Goal: Information Seeking & Learning: Find specific fact

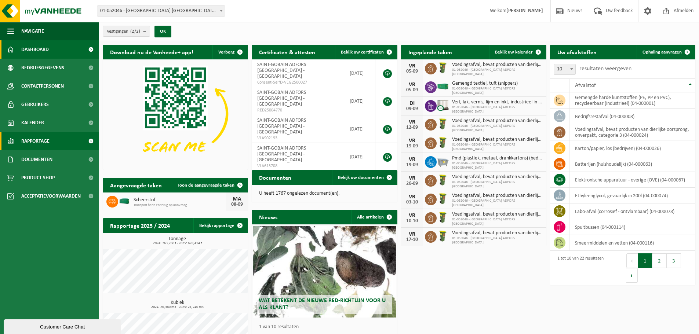
click at [60, 145] on link "Rapportage" at bounding box center [49, 141] width 99 height 18
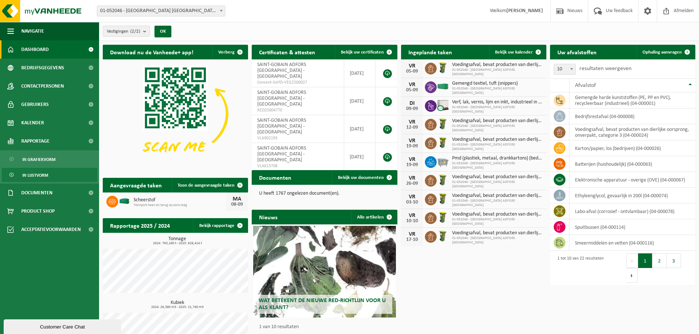
click at [53, 174] on link "In lijstvorm" at bounding box center [49, 175] width 95 height 14
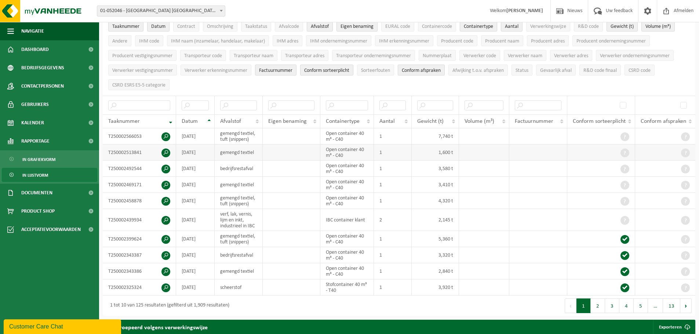
scroll to position [73, 0]
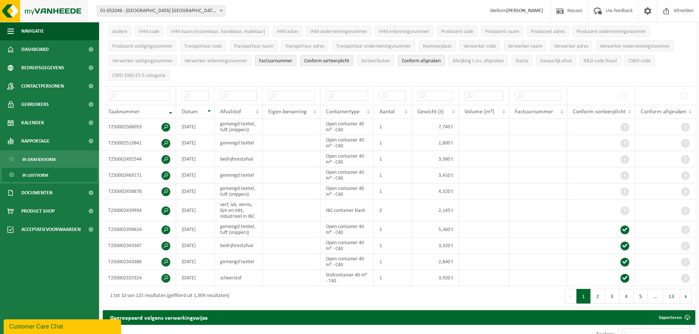
click at [11, 11] on img at bounding box center [44, 11] width 88 height 22
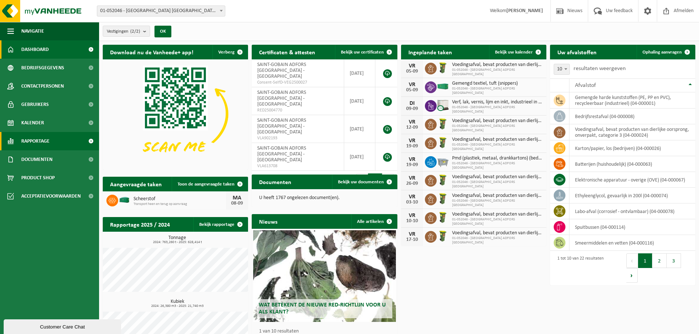
click at [40, 138] on span "Rapportage" at bounding box center [35, 141] width 28 height 18
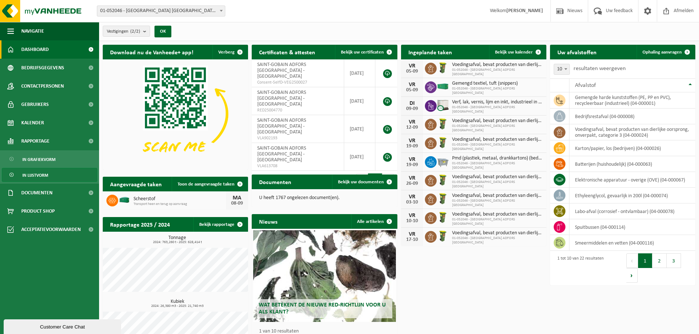
click at [48, 175] on link "In lijstvorm" at bounding box center [49, 175] width 95 height 14
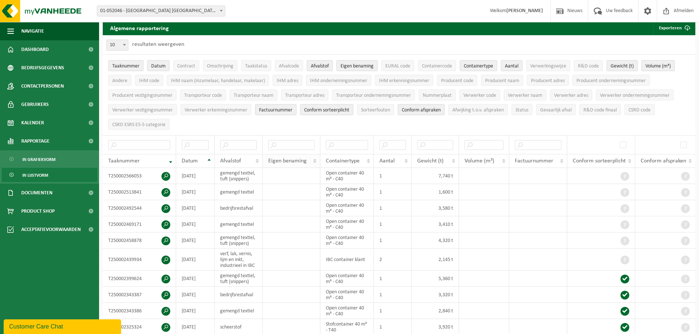
scroll to position [37, 0]
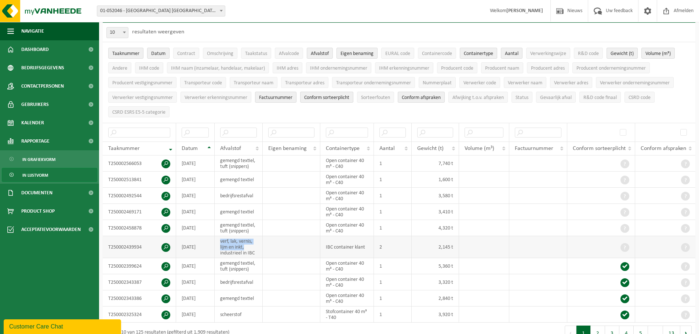
drag, startPoint x: 220, startPoint y: 239, endPoint x: 250, endPoint y: 244, distance: 30.6
click at [250, 244] on td "verf, lak, vernis, lijm en inkt, industrieel in IBC" at bounding box center [239, 247] width 48 height 22
drag, startPoint x: 143, startPoint y: 280, endPoint x: 106, endPoint y: 279, distance: 36.3
click at [106, 279] on td "T250002343387" at bounding box center [139, 282] width 73 height 16
copy td "T250002343387"
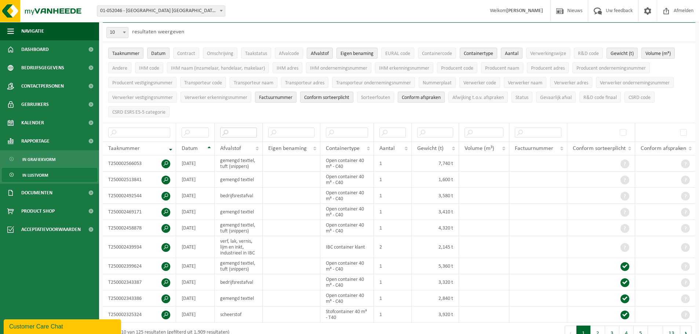
click at [240, 129] on input "text" at bounding box center [238, 133] width 37 height 10
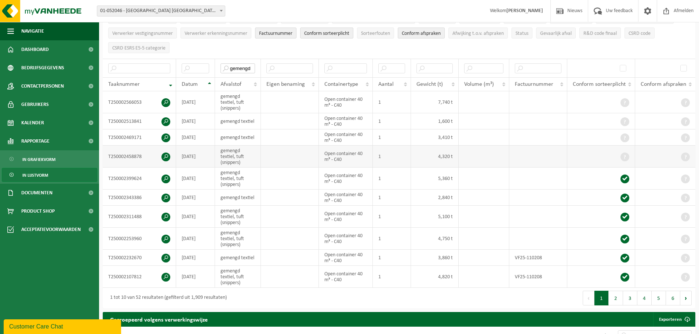
scroll to position [110, 0]
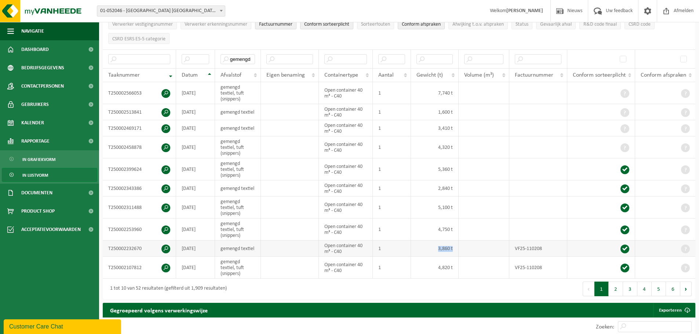
drag, startPoint x: 433, startPoint y: 246, endPoint x: 460, endPoint y: 246, distance: 26.8
click at [460, 246] on tr "T250002232670 [DATE] gemengd textiel Open container 40 m³ - C40 1 3,860 t VF25-…" at bounding box center [399, 249] width 592 height 16
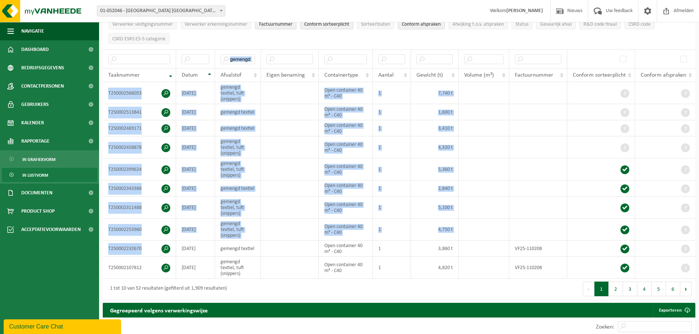
drag, startPoint x: 147, startPoint y: 246, endPoint x: 100, endPoint y: 245, distance: 47.0
click at [100, 245] on div "Algemene rapportering Exporteren Enkel mijn selectie Alle beschikbare kolommen …" at bounding box center [399, 119] width 600 height 368
click at [150, 244] on td "T250002232670" at bounding box center [139, 249] width 73 height 16
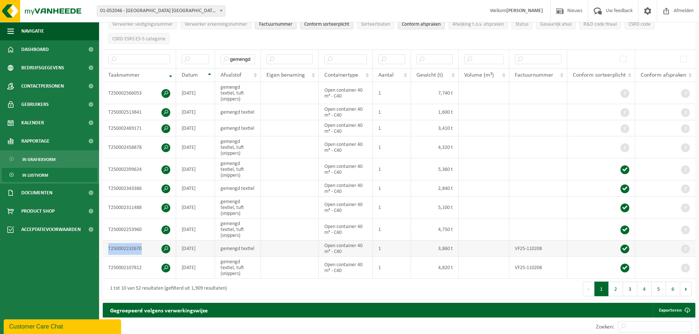
drag, startPoint x: 147, startPoint y: 247, endPoint x: 105, endPoint y: 247, distance: 41.4
click at [105, 247] on td "T250002232670" at bounding box center [139, 249] width 73 height 16
copy td "T250002232670"
drag, startPoint x: 252, startPoint y: 57, endPoint x: 232, endPoint y: 56, distance: 19.8
click at [232, 56] on input "gemengd" at bounding box center [237, 59] width 34 height 10
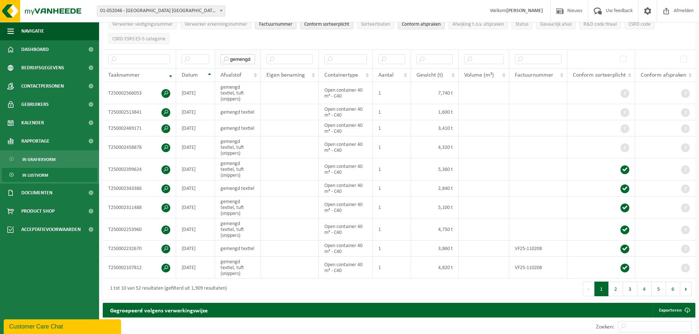
type input "g"
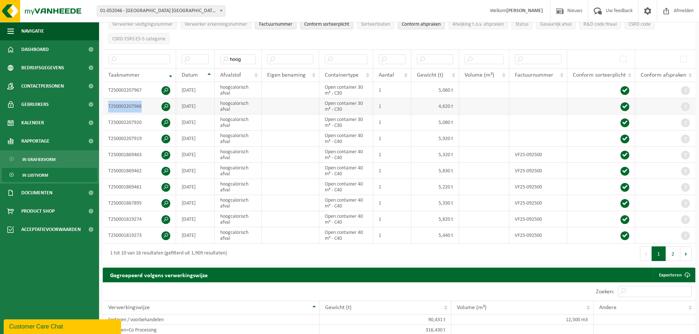
drag, startPoint x: 143, startPoint y: 104, endPoint x: 103, endPoint y: 105, distance: 39.6
click at [103, 105] on td "T250002207966" at bounding box center [139, 106] width 73 height 16
copy td "T250002207966"
drag, startPoint x: 143, startPoint y: 136, endPoint x: 107, endPoint y: 138, distance: 35.6
click at [107, 138] on td "T250002207919" at bounding box center [139, 139] width 73 height 16
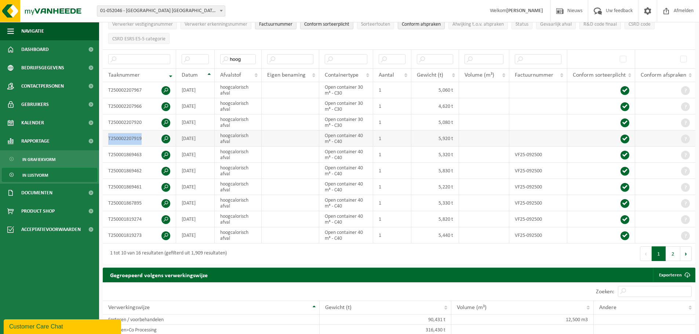
copy td "T250002207919"
drag, startPoint x: 142, startPoint y: 121, endPoint x: 106, endPoint y: 122, distance: 35.6
click at [106, 122] on td "T250002207920" at bounding box center [139, 122] width 73 height 16
copy td "T250002207920"
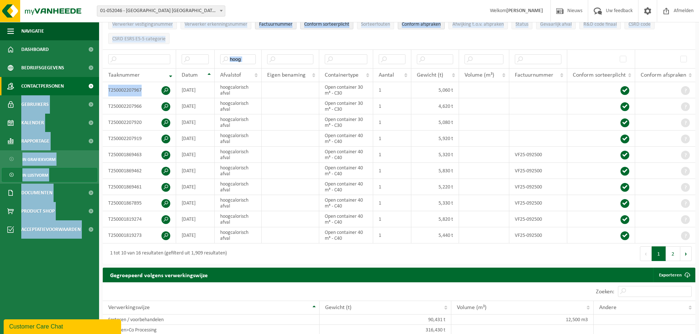
drag, startPoint x: 142, startPoint y: 89, endPoint x: 98, endPoint y: 89, distance: 44.0
click at [135, 90] on td "T250002207967" at bounding box center [139, 90] width 73 height 16
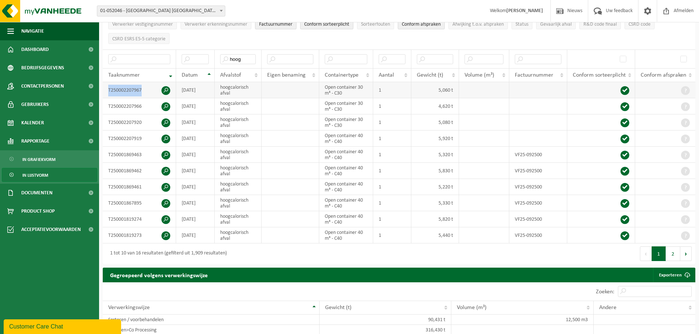
drag, startPoint x: 146, startPoint y: 86, endPoint x: 106, endPoint y: 91, distance: 41.0
click at [106, 91] on td "T250002207967" at bounding box center [139, 90] width 73 height 16
copy td "T250002207967"
drag, startPoint x: 249, startPoint y: 56, endPoint x: 200, endPoint y: 61, distance: 49.3
click at [201, 61] on tr "hoog" at bounding box center [399, 59] width 592 height 19
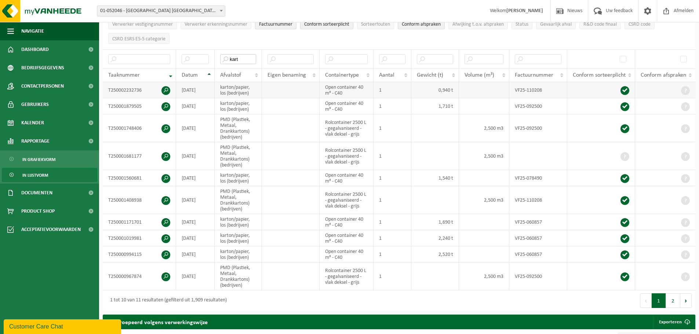
type input "kart"
drag, startPoint x: 433, startPoint y: 90, endPoint x: 439, endPoint y: 90, distance: 5.1
click at [439, 90] on td "0,940 t" at bounding box center [435, 90] width 48 height 16
drag, startPoint x: 145, startPoint y: 90, endPoint x: 103, endPoint y: 88, distance: 42.2
click at [103, 88] on td "T250002232736" at bounding box center [139, 90] width 73 height 16
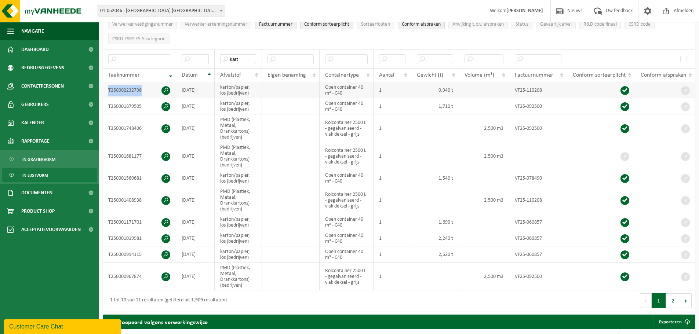
copy td "T250002232736"
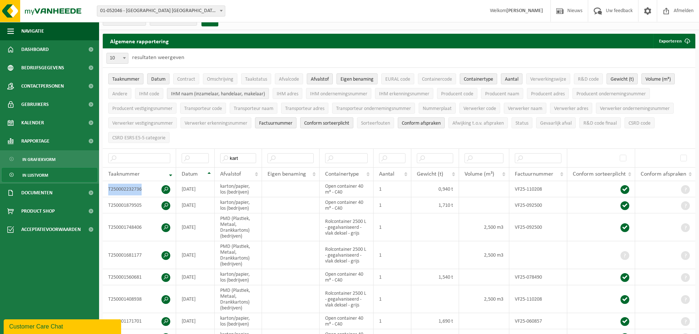
scroll to position [0, 0]
